Goal: Task Accomplishment & Management: Manage account settings

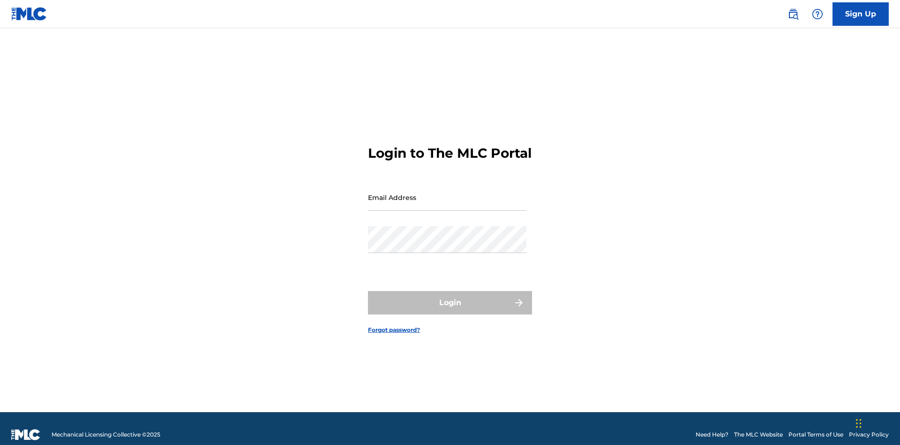
scroll to position [12, 0]
click at [447, 193] on input "Email Address" at bounding box center [447, 197] width 159 height 27
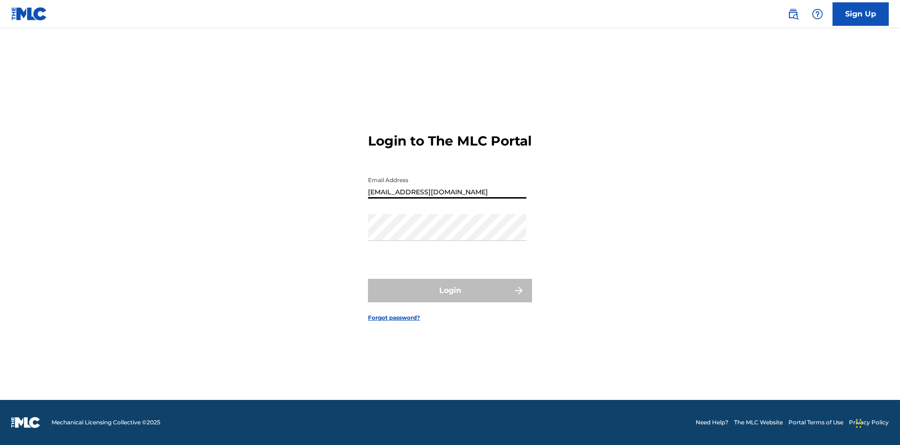
type input "Duke.McTesterson@gmail.com"
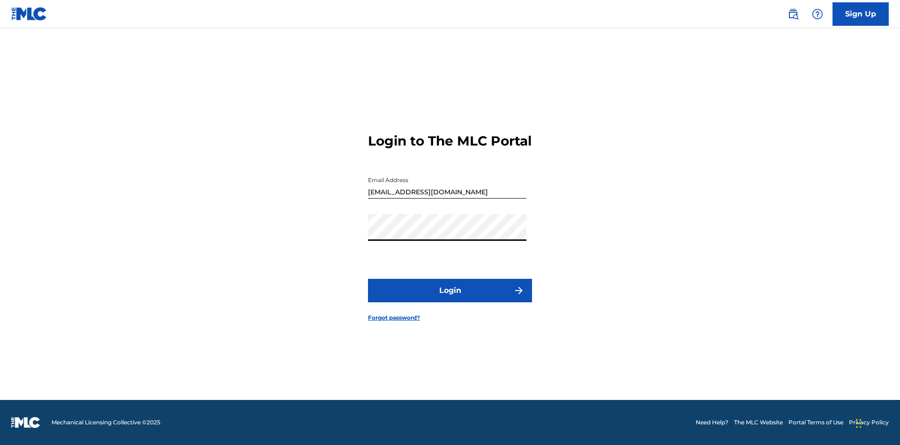
click at [450, 298] on button "Login" at bounding box center [450, 290] width 164 height 23
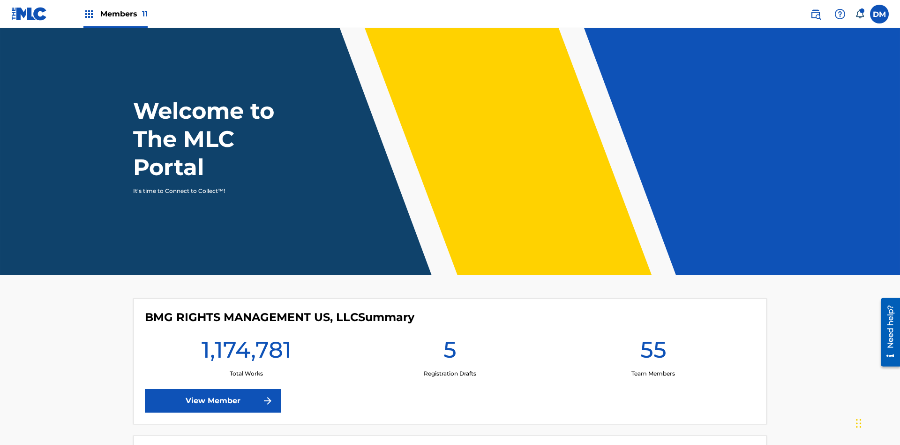
scroll to position [40, 0]
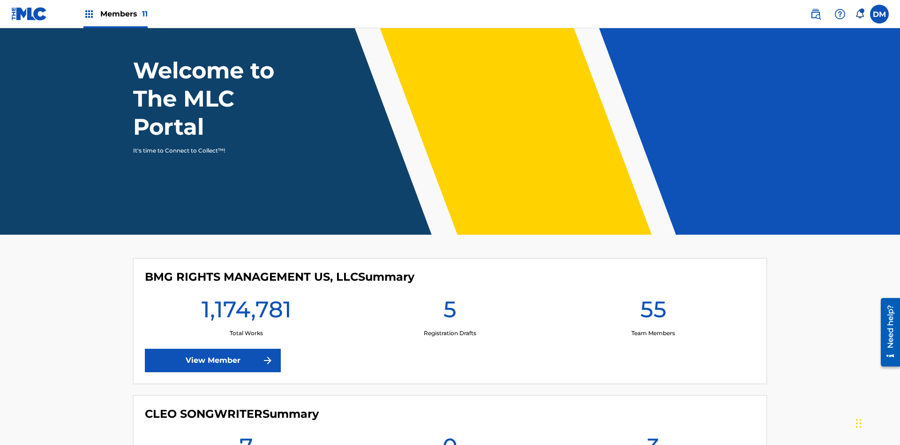
click at [115, 14] on span "Members 11" at bounding box center [123, 13] width 47 height 11
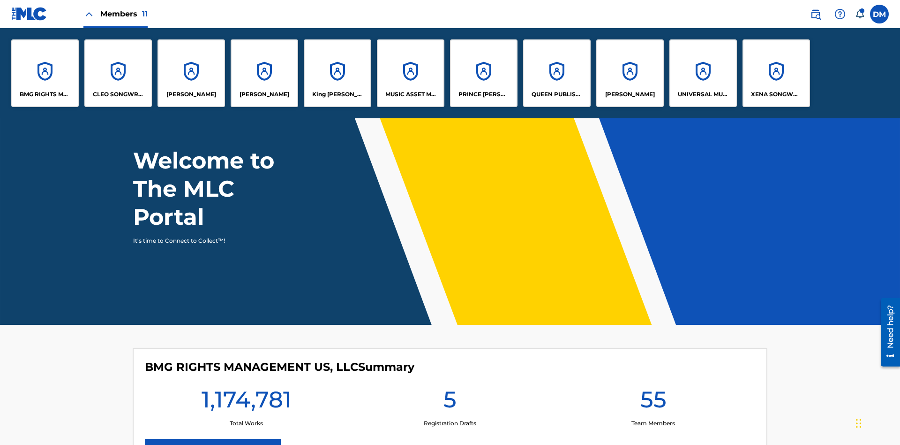
scroll to position [0, 0]
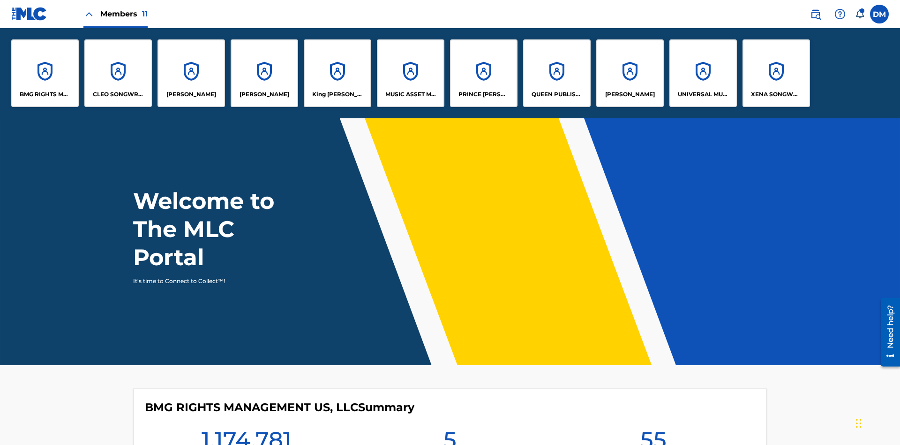
click at [484, 94] on p "PRINCE MCTESTERSON" at bounding box center [484, 94] width 51 height 8
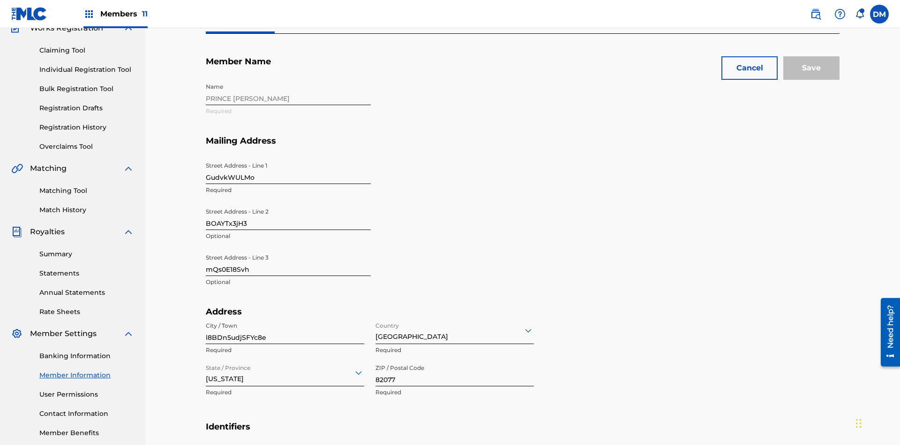
click at [288, 157] on input "GudvkWULMo" at bounding box center [288, 170] width 165 height 27
type input "tPykNxmd08"
click at [288, 203] on input "BOAYTx3jH3" at bounding box center [288, 216] width 165 height 27
type input "wc0xCQc6w8"
click at [288, 249] on input "mQs0E18Svh" at bounding box center [288, 262] width 165 height 27
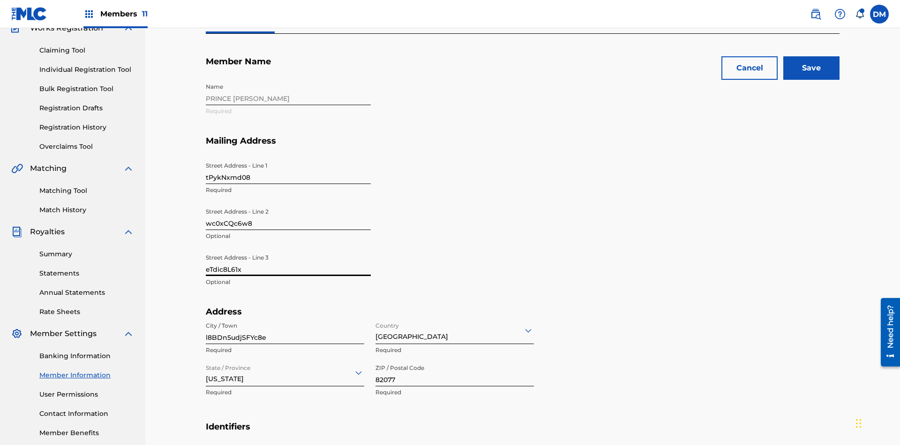
type input "eTdic8L61x"
click at [285, 317] on input "l8BDn5udjSFYc8e" at bounding box center [285, 330] width 159 height 27
type input "9mukzxhj8BX3HU6"
click at [376, 325] on input "Country" at bounding box center [377, 330] width 2 height 10
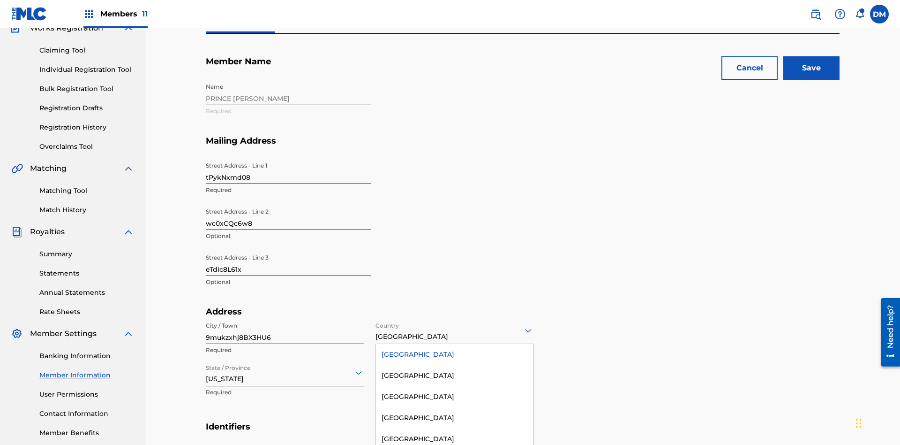
click at [455, 344] on div "United States" at bounding box center [455, 354] width 158 height 21
click at [206, 367] on input "State / Province" at bounding box center [207, 372] width 2 height 10
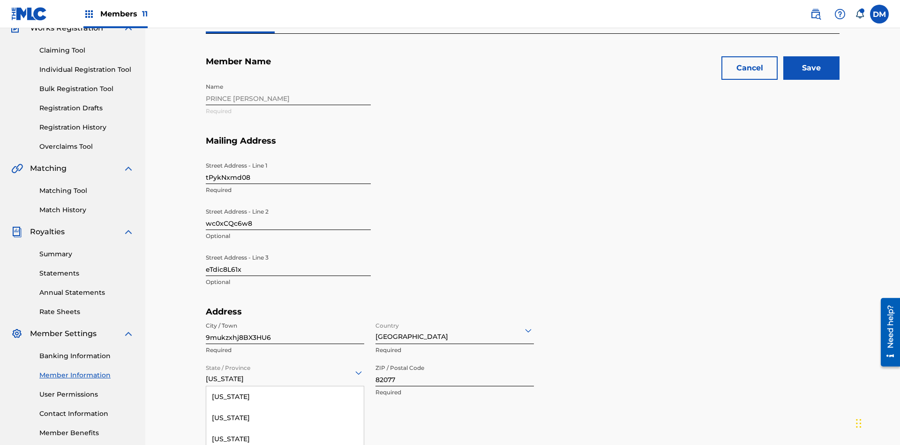
click at [455, 359] on input "82077" at bounding box center [455, 372] width 159 height 27
type input "15425"
type input "7245339250815134"
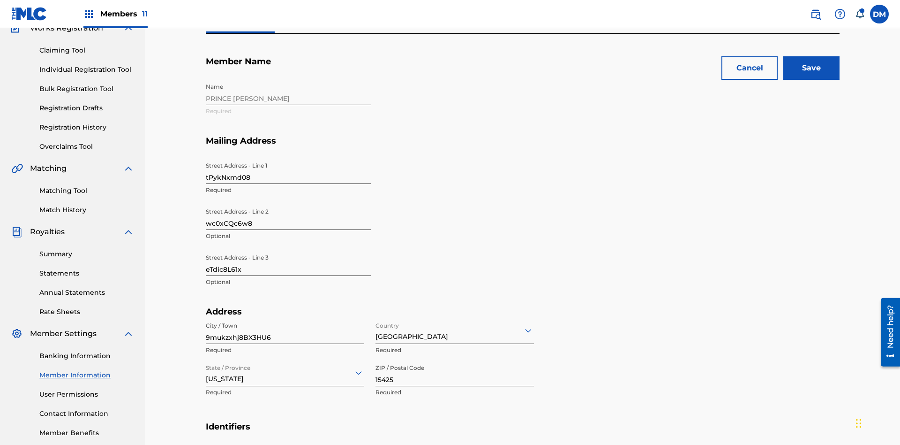
type input "345"
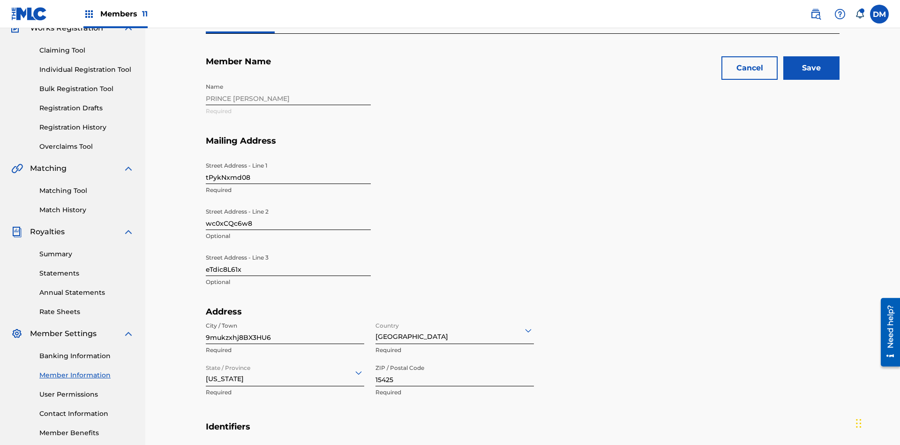
type input "4931371"
type input "NcWCH@tK2k3.com"
click at [812, 68] on input "Save" at bounding box center [812, 67] width 56 height 23
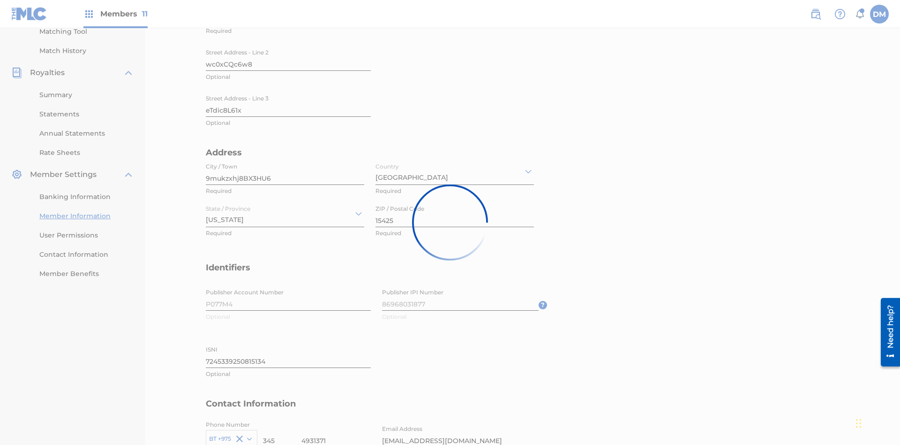
scroll to position [246, 0]
